Goal: Check status: Check status

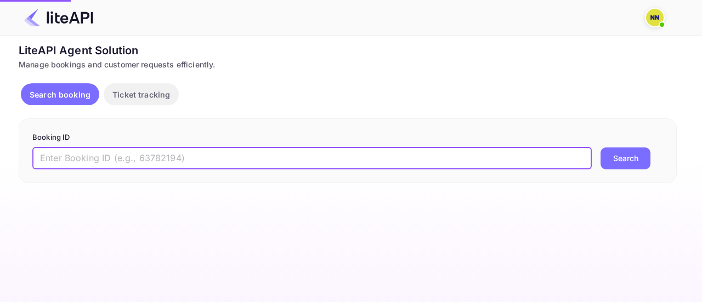
click at [177, 151] on input "text" at bounding box center [312, 159] width 560 height 22
paste input "OhB5OT0kK"
type input "OhB5OT0kK"
click at [601, 148] on button "Search" at bounding box center [626, 159] width 50 height 22
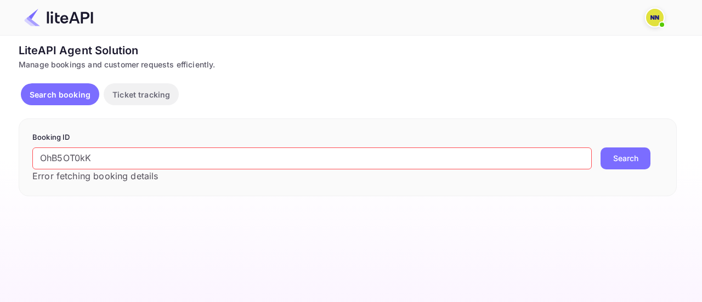
click at [614, 159] on button "Search" at bounding box center [626, 159] width 50 height 22
click at [653, 16] on img at bounding box center [655, 18] width 18 height 18
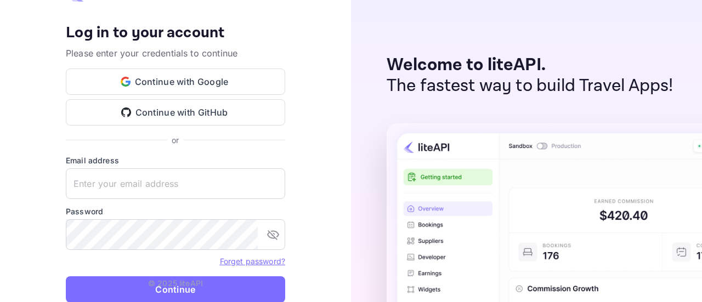
click at [563, 200] on img at bounding box center [689, 304] width 604 height 363
type input "[EMAIL_ADDRESS][DOMAIN_NAME]"
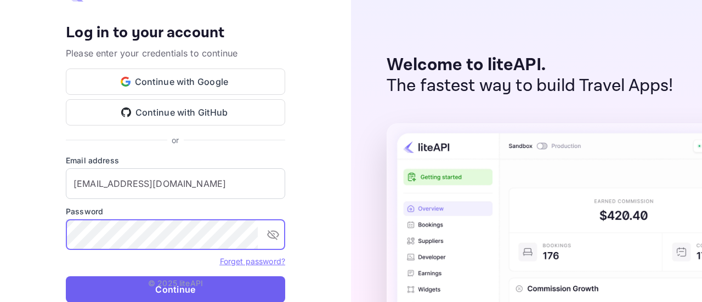
click at [145, 288] on button "Continue" at bounding box center [176, 290] width 220 height 26
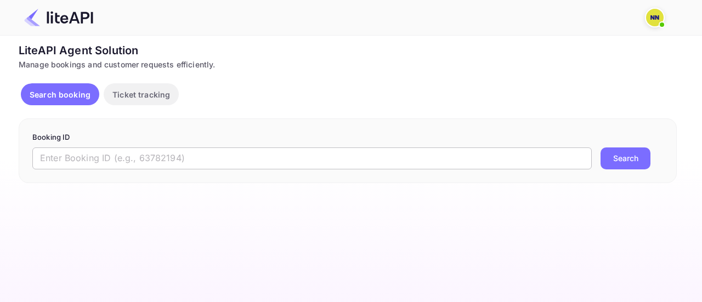
click at [222, 150] on input "text" at bounding box center [312, 159] width 560 height 22
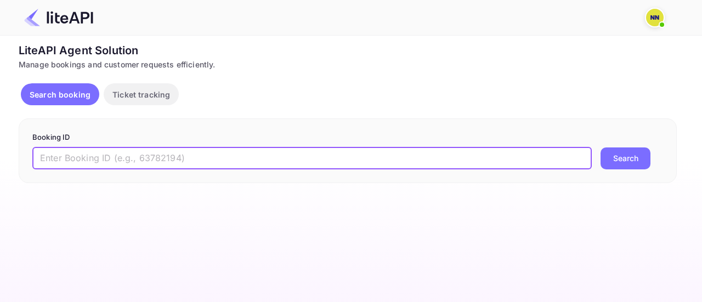
paste input "OhB5OT0kK"
type input "OhB5OT0kK"
click at [601, 148] on button "Search" at bounding box center [626, 159] width 50 height 22
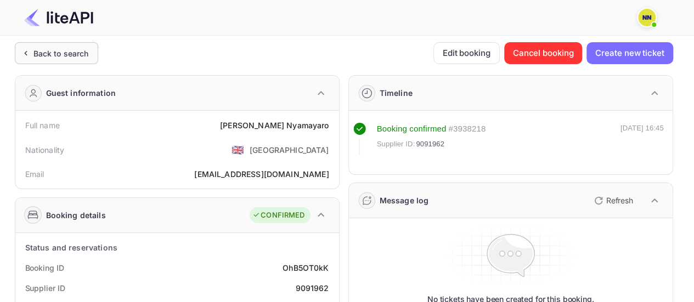
click at [82, 55] on div "Back to search" at bounding box center [60, 54] width 55 height 12
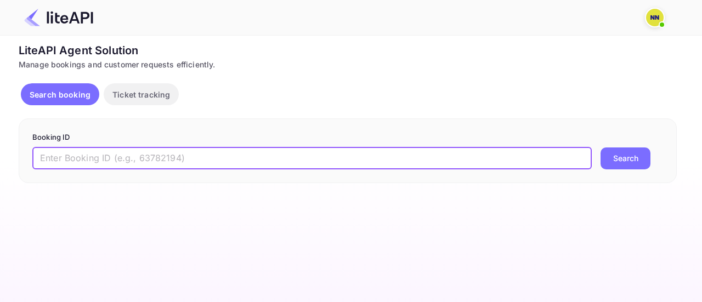
click at [169, 149] on input "text" at bounding box center [312, 159] width 560 height 22
paste input "68mYC0r7x"
type input "68mYC0r7x"
click at [601, 148] on button "Search" at bounding box center [626, 159] width 50 height 22
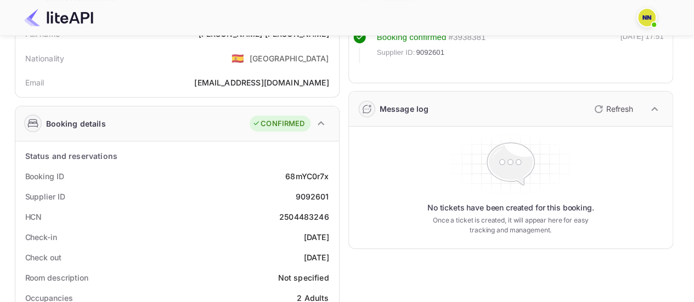
scroll to position [165, 0]
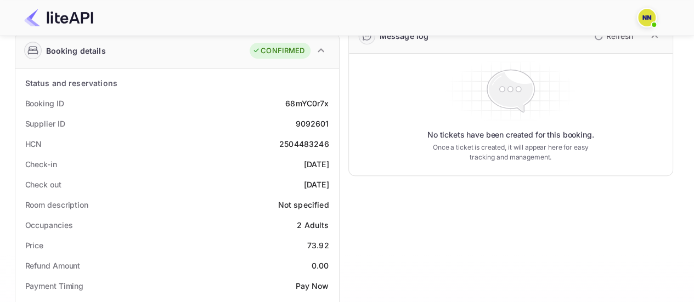
click at [289, 141] on div "2504483246" at bounding box center [304, 144] width 50 height 12
copy div "2504483246"
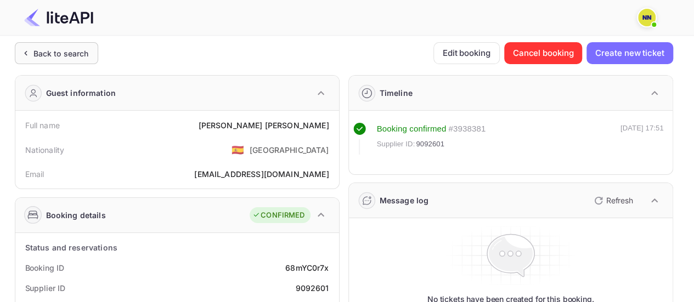
click at [91, 53] on div "Back to search" at bounding box center [56, 53] width 83 height 22
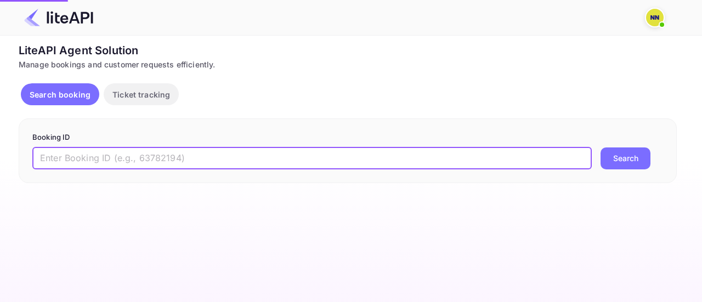
click at [184, 154] on input "text" at bounding box center [312, 159] width 560 height 22
paste input "HLyhA77Zb"
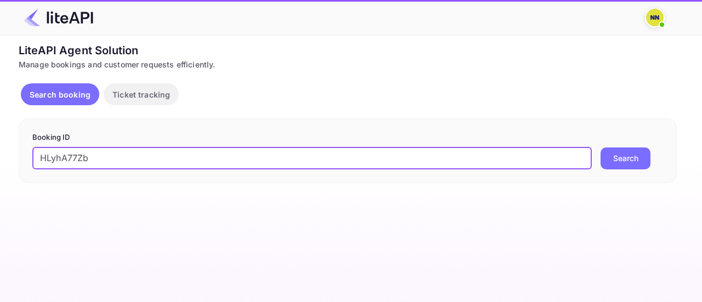
type input "HLyhA77Zb"
click at [601, 148] on button "Search" at bounding box center [626, 159] width 50 height 22
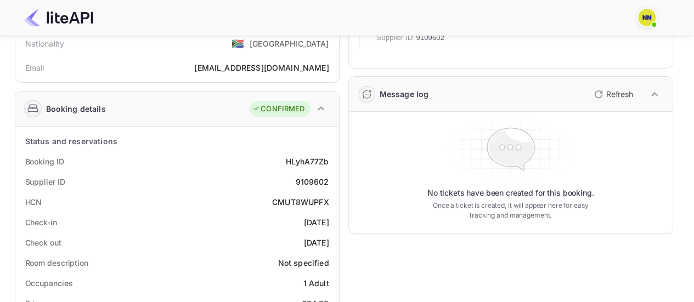
scroll to position [61, 0]
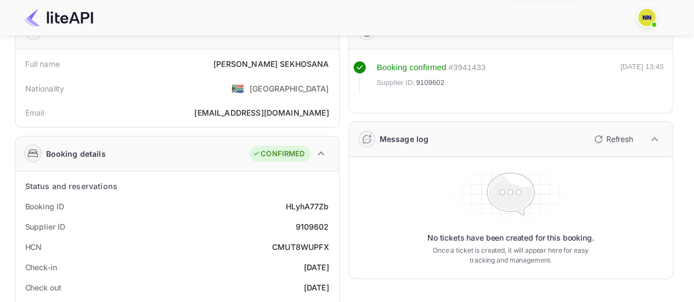
click at [293, 243] on div "CMUT8WUPFX" at bounding box center [300, 247] width 57 height 12
copy div "CMUT8WUPFX"
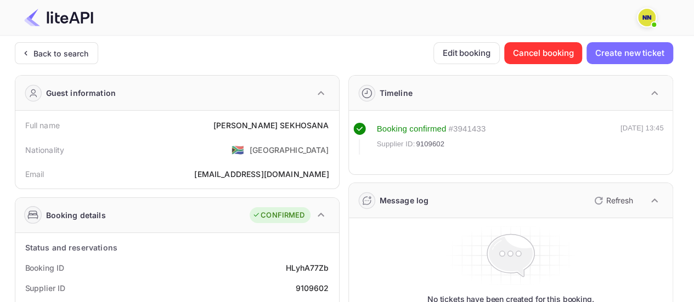
drag, startPoint x: 56, startPoint y: 59, endPoint x: 92, endPoint y: 78, distance: 41.3
click at [56, 59] on div "Back to search" at bounding box center [56, 53] width 83 height 22
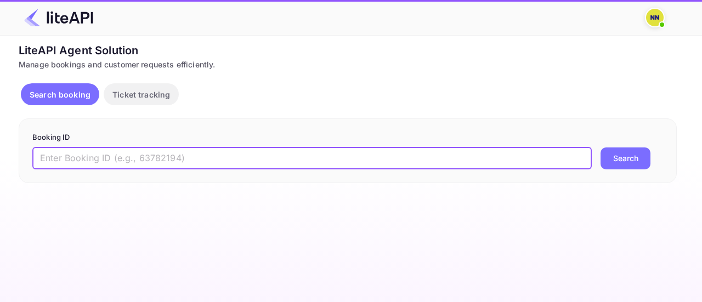
click at [133, 157] on input "text" at bounding box center [312, 159] width 560 height 22
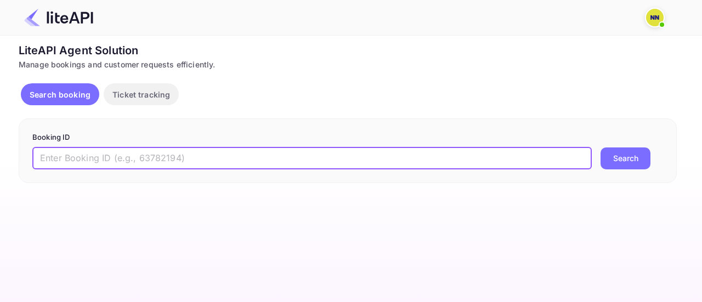
paste input "CRN0yO4_g"
type input "CRN0yO4_g"
click at [601, 148] on button "Search" at bounding box center [626, 159] width 50 height 22
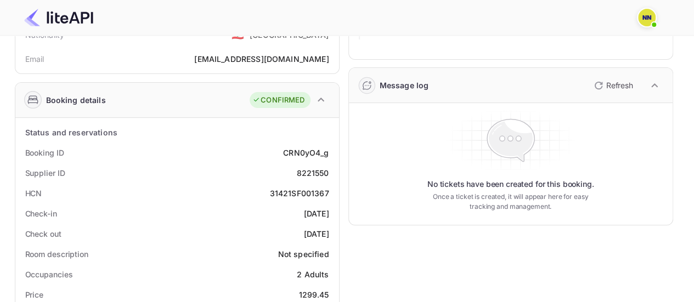
scroll to position [165, 0]
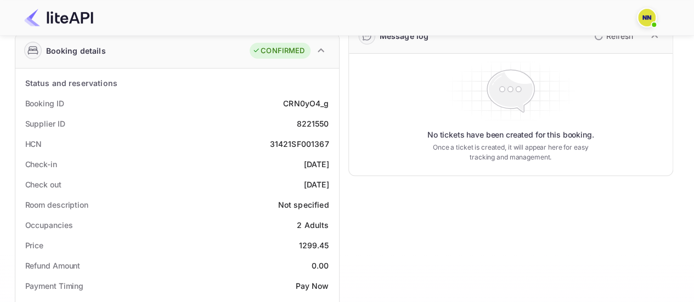
click at [298, 144] on div "31421SF001367" at bounding box center [299, 144] width 59 height 12
copy div "31421SF001367"
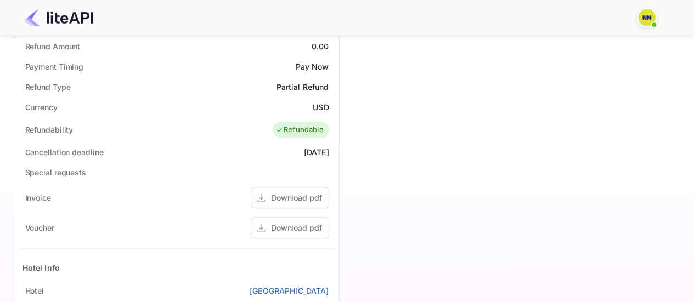
scroll to position [549, 0]
